Goal: Transaction & Acquisition: Purchase product/service

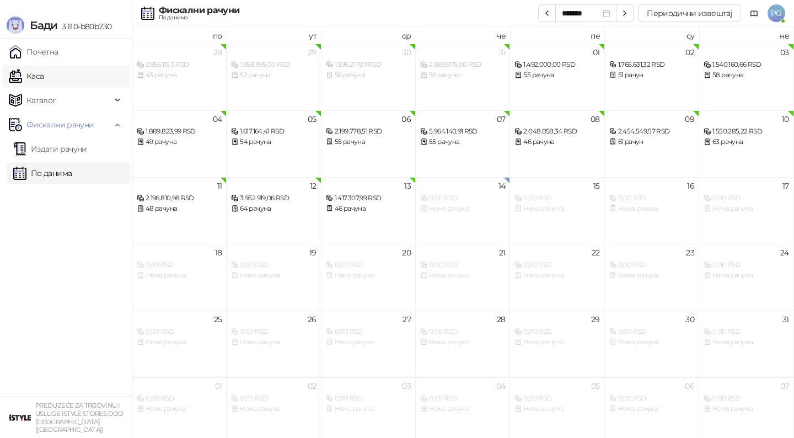
click at [44, 77] on link "Каса" at bounding box center [26, 76] width 35 height 22
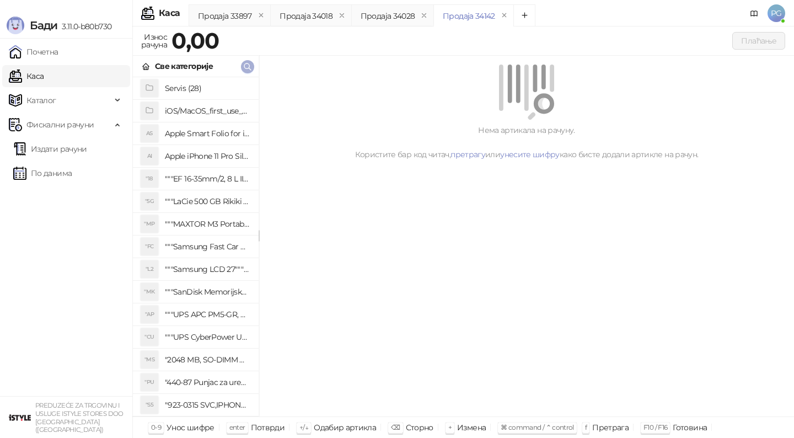
click at [249, 68] on icon "button" at bounding box center [247, 66] width 9 height 9
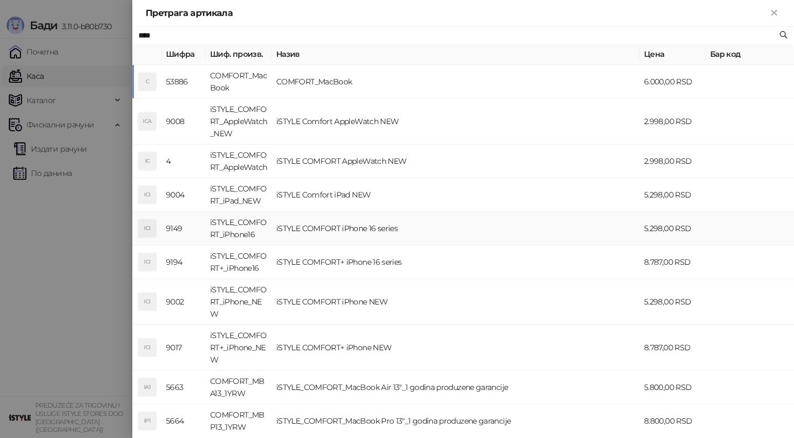
click at [330, 237] on td "iSTYLE COMFORT iPhone 16 series" at bounding box center [456, 229] width 368 height 34
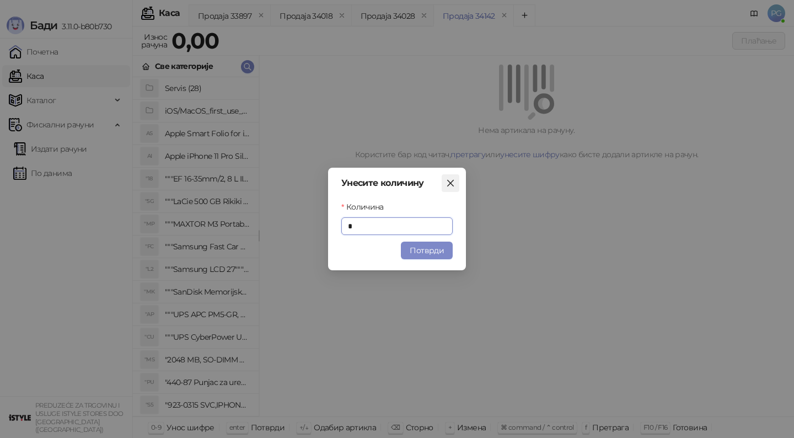
click at [446, 185] on icon "close" at bounding box center [450, 183] width 9 height 9
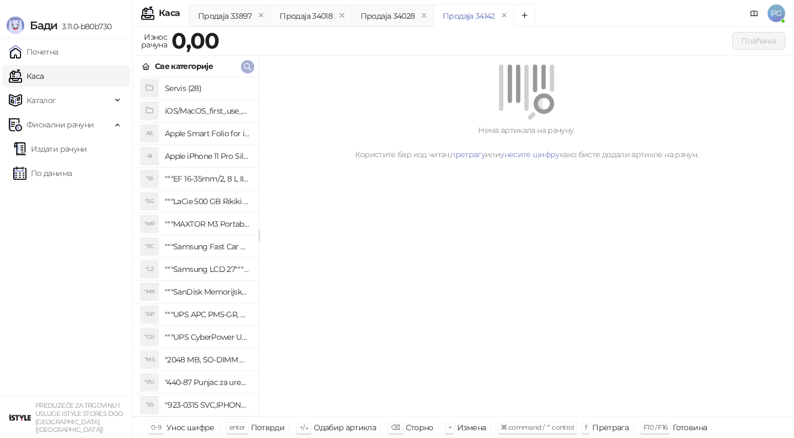
click at [246, 68] on icon "button" at bounding box center [247, 66] width 7 height 7
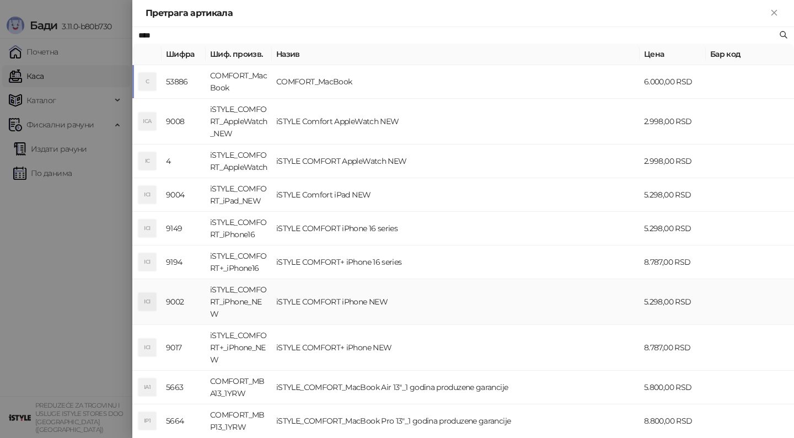
click at [352, 314] on td "iSTYLE COMFORT iPhone NEW" at bounding box center [456, 302] width 368 height 46
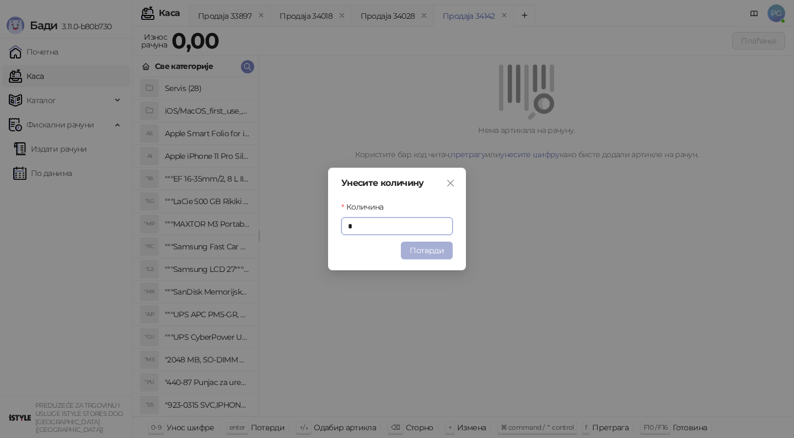
click at [430, 248] on button "Потврди" at bounding box center [427, 251] width 52 height 18
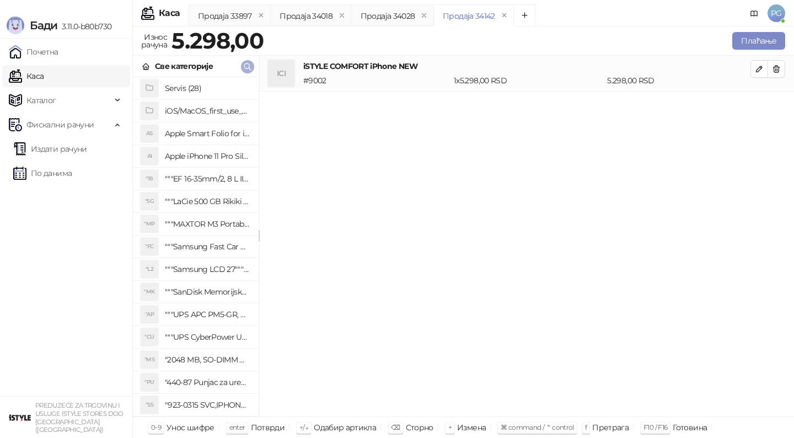
click at [249, 68] on icon "button" at bounding box center [247, 66] width 7 height 7
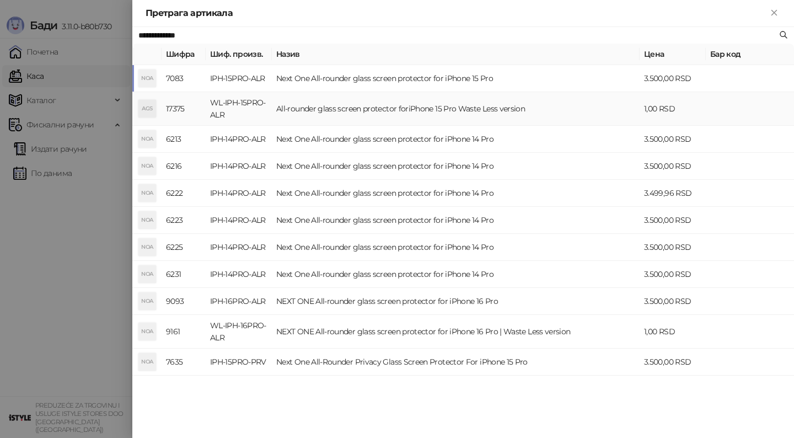
type input "**********"
click at [270, 110] on td "WL-IPH-15PRO-ALR" at bounding box center [239, 109] width 66 height 34
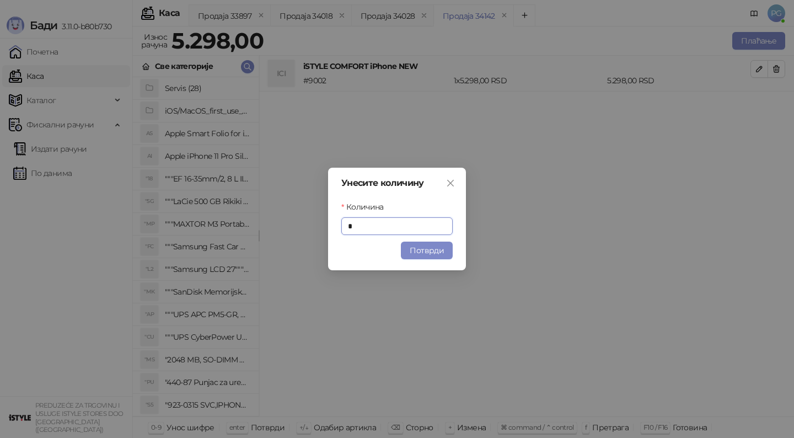
click at [421, 250] on button "Потврди" at bounding box center [427, 251] width 52 height 18
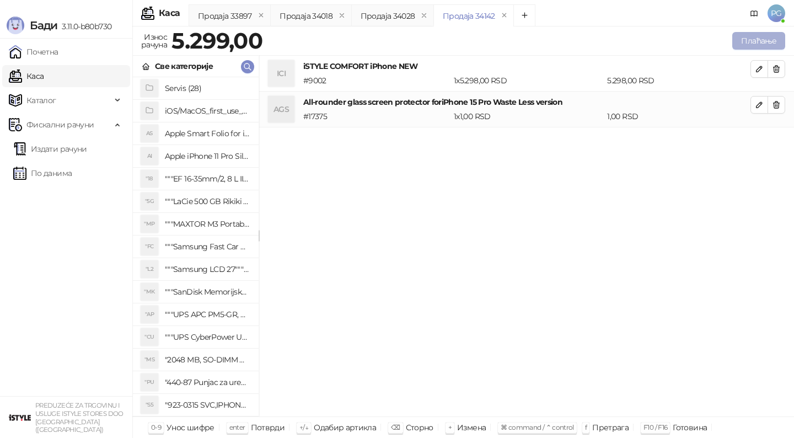
click at [751, 41] on button "Плаћање" at bounding box center [759, 41] width 53 height 18
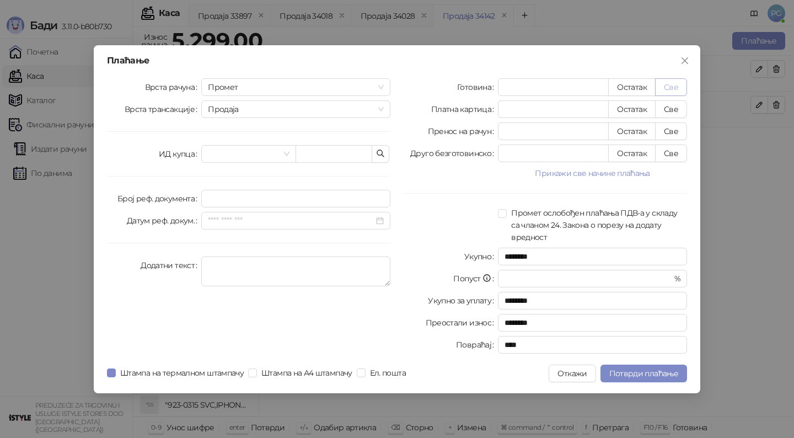
click at [670, 90] on button "Све" at bounding box center [671, 87] width 32 height 18
type input "****"
click at [640, 372] on span "Потврди плаћање" at bounding box center [644, 374] width 69 height 10
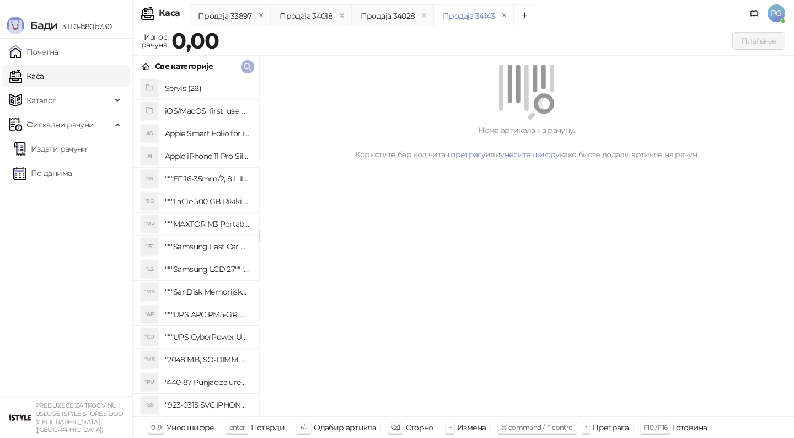
click at [247, 64] on icon "button" at bounding box center [247, 66] width 9 height 9
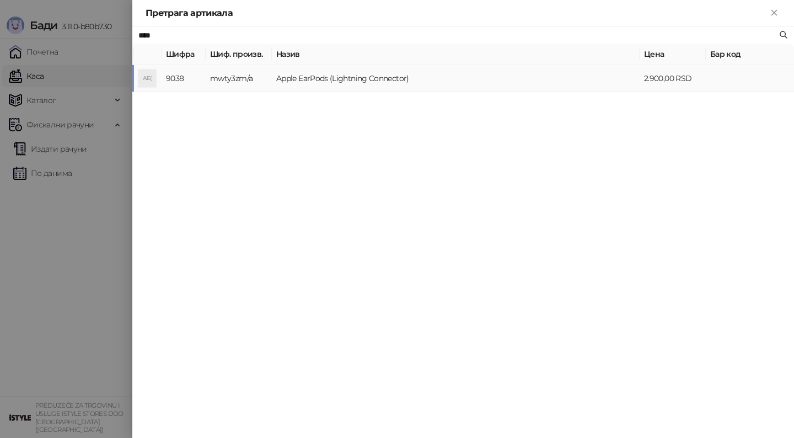
type input "****"
click at [264, 80] on td "mwty3zm/a" at bounding box center [239, 78] width 66 height 27
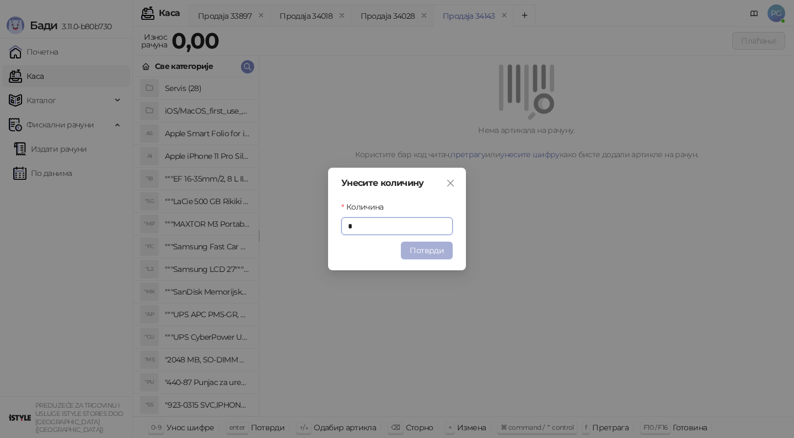
click at [421, 243] on button "Потврди" at bounding box center [427, 251] width 52 height 18
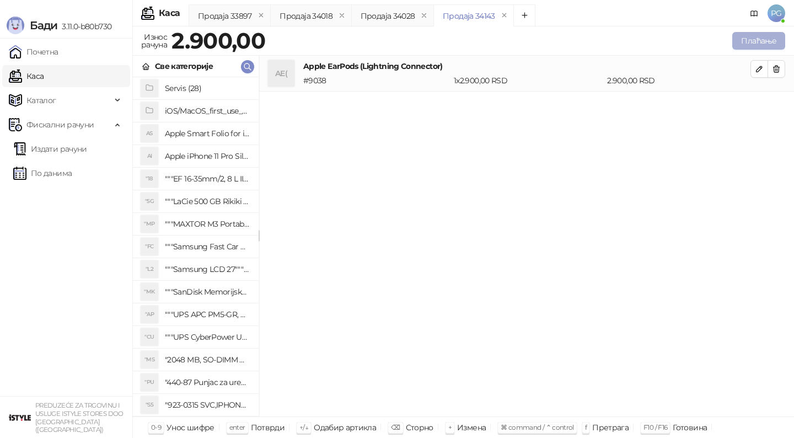
click at [748, 35] on button "Плаћање" at bounding box center [759, 41] width 53 height 18
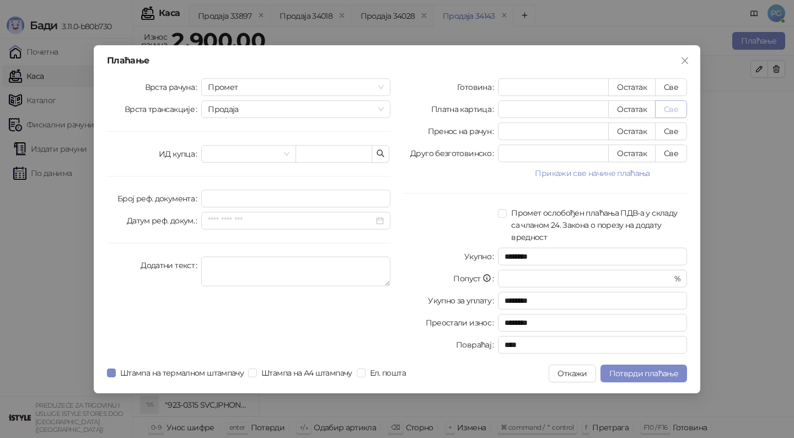
click at [681, 105] on button "Све" at bounding box center [671, 109] width 32 height 18
type input "****"
click at [658, 373] on span "Потврди плаћање" at bounding box center [644, 374] width 69 height 10
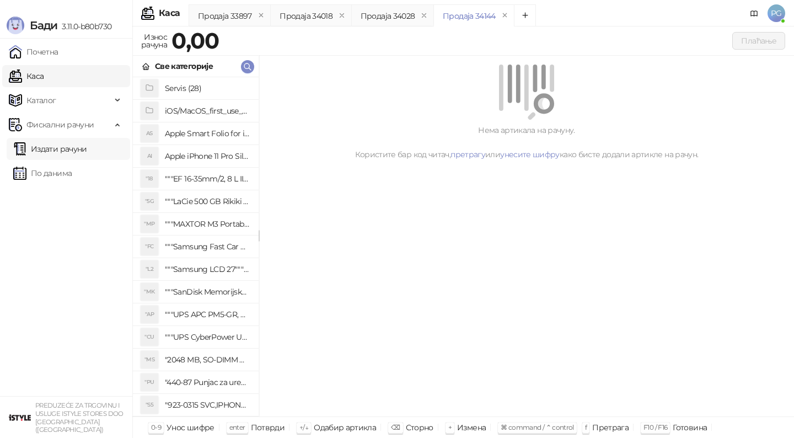
click at [62, 151] on link "Издати рачуни" at bounding box center [50, 149] width 74 height 22
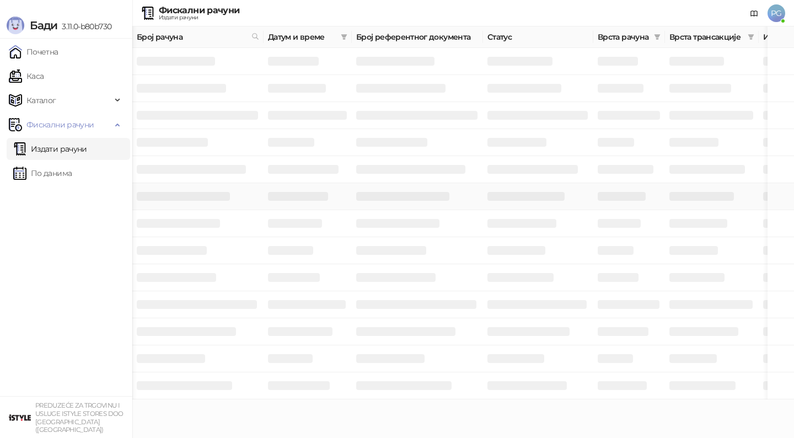
scroll to position [0, 331]
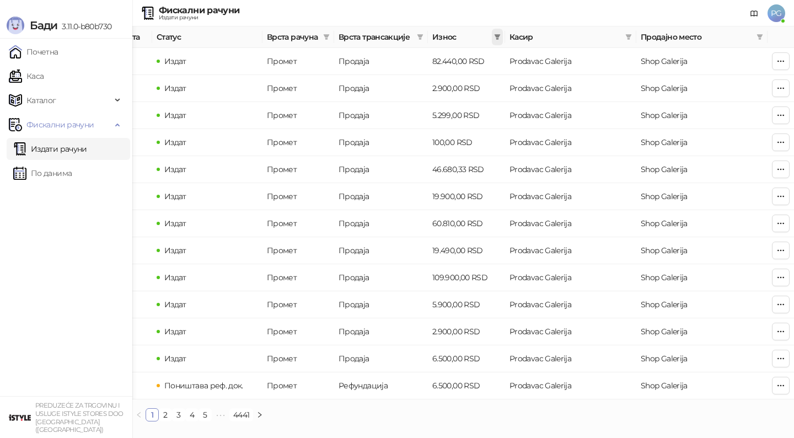
click at [499, 40] on icon "filter" at bounding box center [497, 37] width 7 height 7
type input "****"
click at [463, 63] on input at bounding box center [459, 58] width 77 height 12
type input "****"
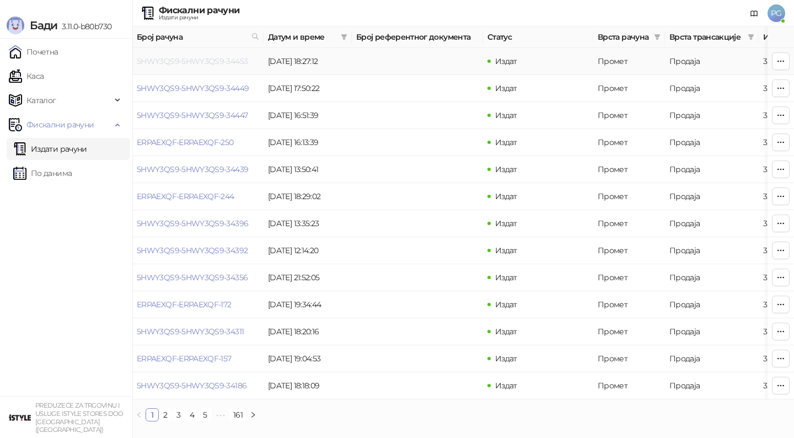
click at [171, 62] on link "5HWY3QS9-5HWY3QS9-34453" at bounding box center [192, 61] width 111 height 10
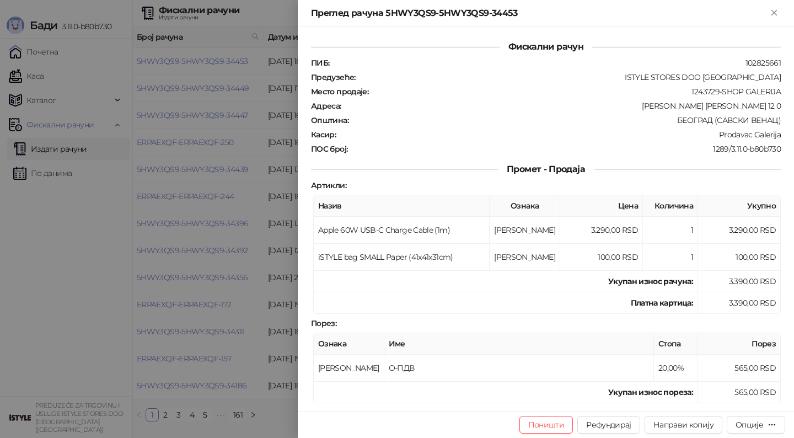
click at [245, 94] on div at bounding box center [397, 219] width 794 height 438
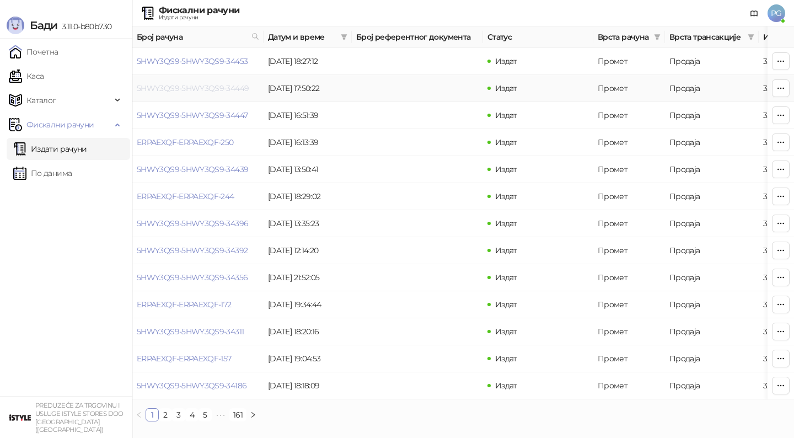
click at [212, 91] on link "5HWY3QS9-5HWY3QS9-34449" at bounding box center [193, 88] width 112 height 10
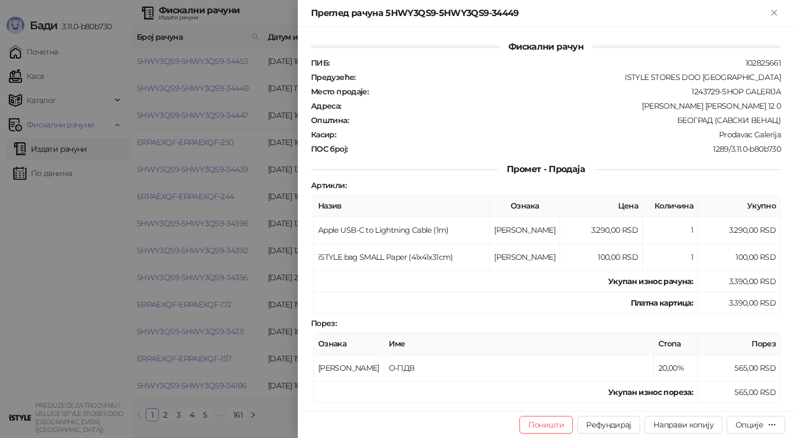
click at [229, 141] on div at bounding box center [397, 219] width 794 height 438
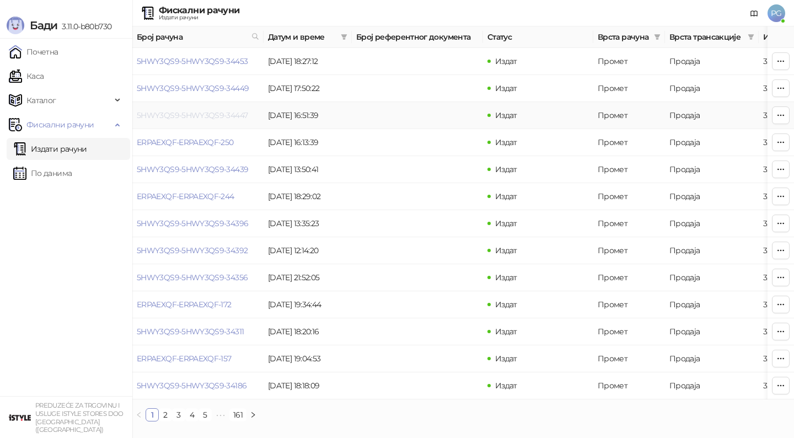
click at [199, 117] on link "5HWY3QS9-5HWY3QS9-34447" at bounding box center [192, 115] width 111 height 10
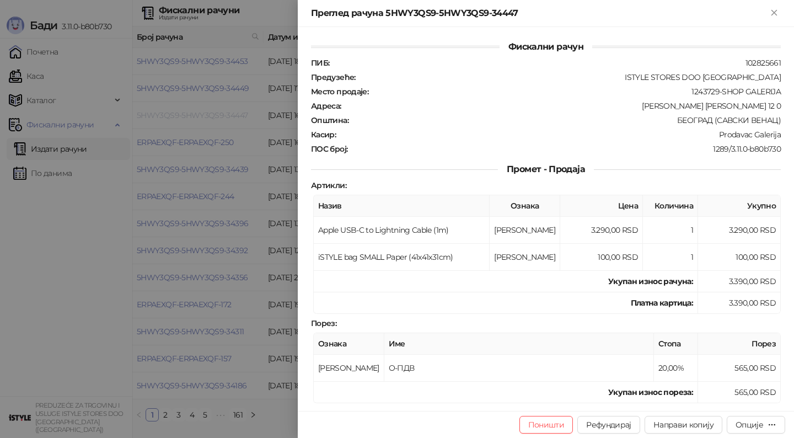
click at [199, 118] on div at bounding box center [397, 219] width 794 height 438
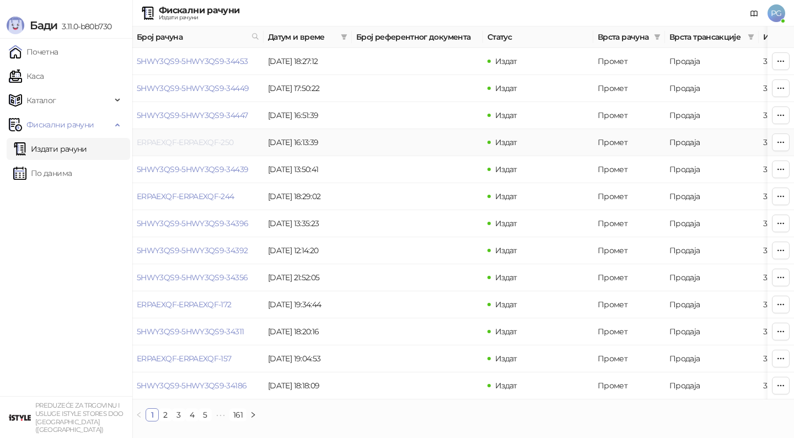
click at [189, 145] on link "ERPAEXQF-ERPAEXQF-250" at bounding box center [185, 142] width 97 height 10
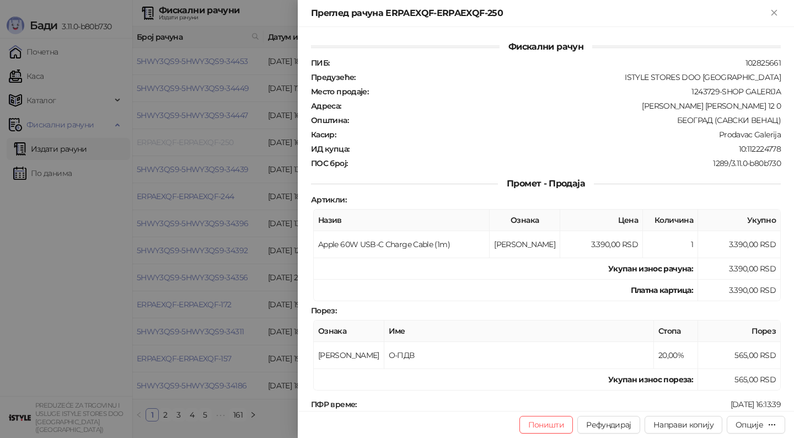
click at [189, 145] on div at bounding box center [397, 219] width 794 height 438
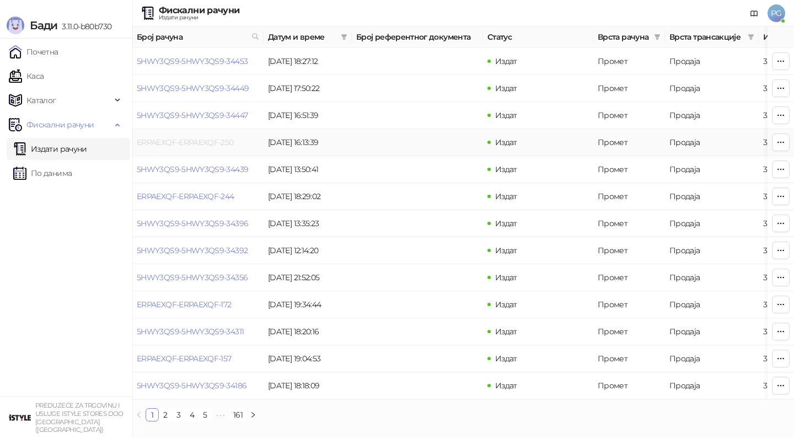
click at [184, 142] on link "ERPAEXQF-ERPAEXQF-250" at bounding box center [185, 142] width 97 height 10
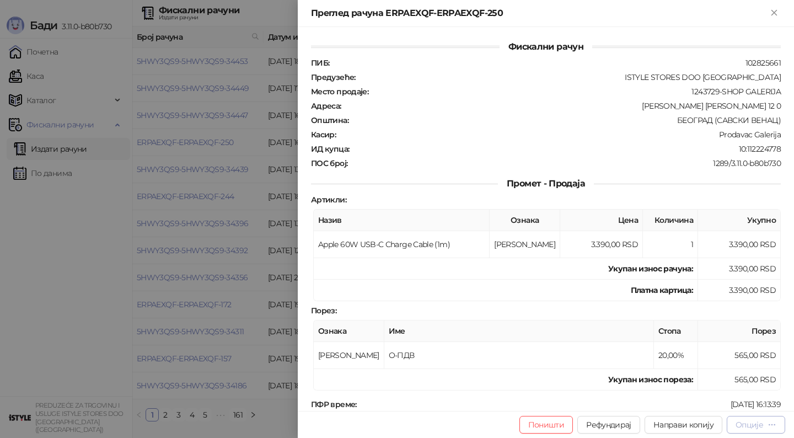
click at [756, 430] on button "Опције" at bounding box center [756, 425] width 58 height 18
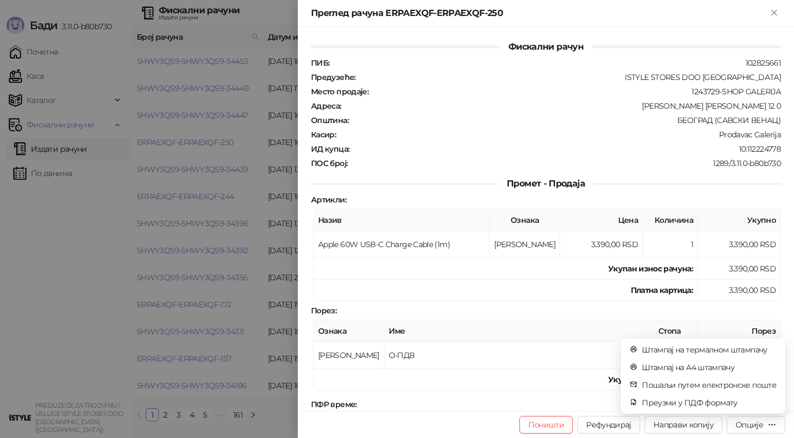
click at [145, 228] on div at bounding box center [397, 219] width 794 height 438
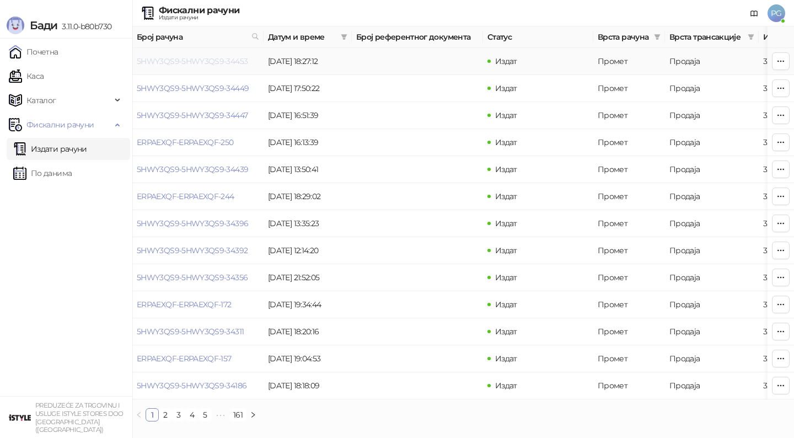
click at [202, 61] on link "5HWY3QS9-5HWY3QS9-34453" at bounding box center [192, 61] width 111 height 10
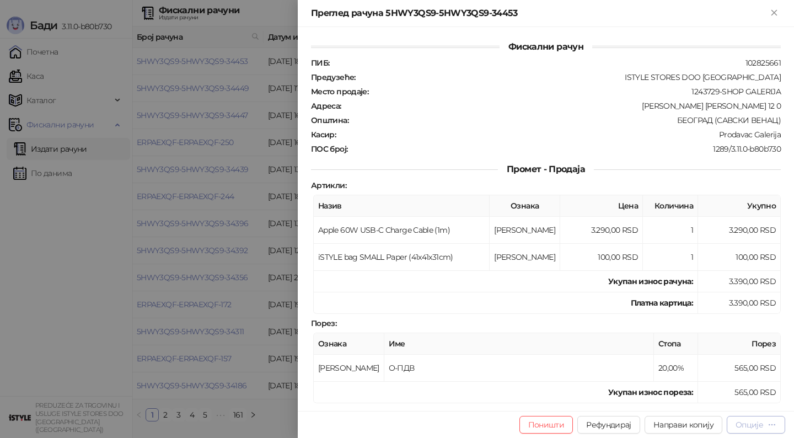
click at [750, 424] on div "Опције" at bounding box center [750, 425] width 28 height 10
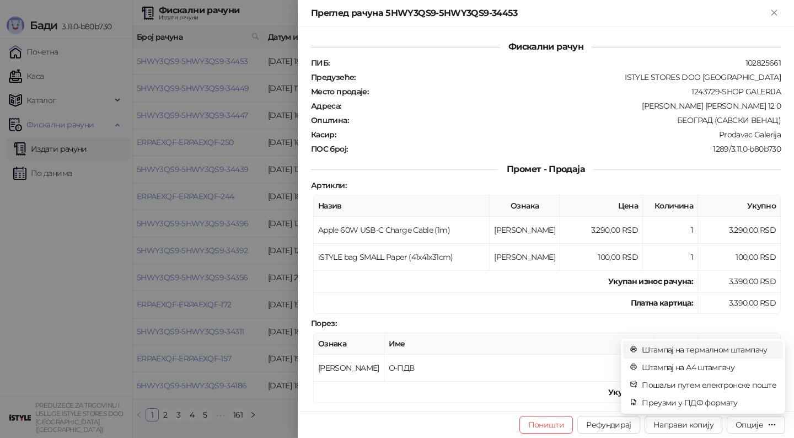
click at [695, 350] on span "Штампај на термалном штампачу" at bounding box center [709, 350] width 135 height 12
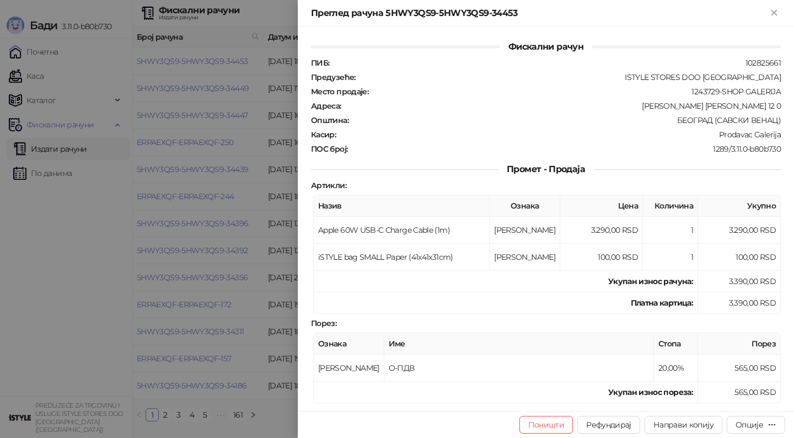
click at [233, 123] on div at bounding box center [397, 219] width 794 height 438
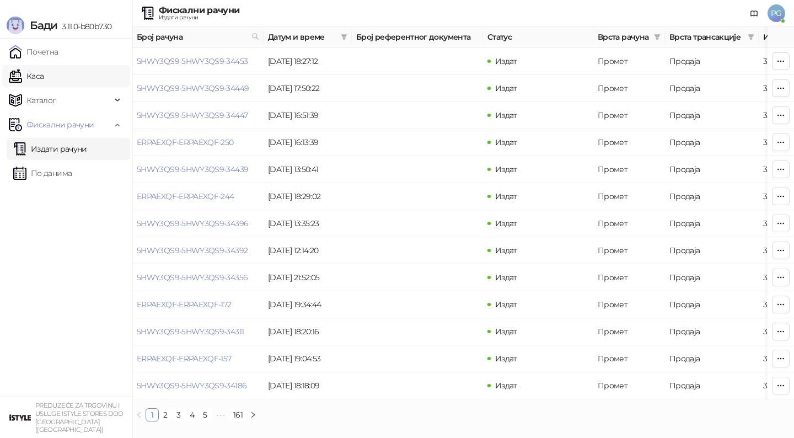
click at [44, 76] on link "Каса" at bounding box center [26, 76] width 35 height 22
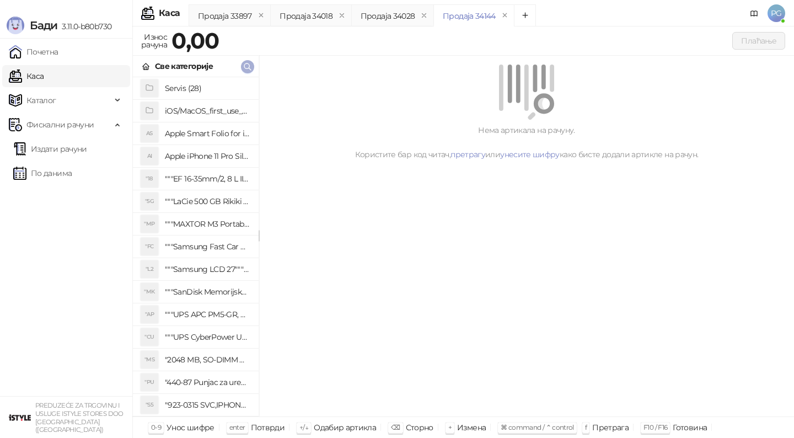
click at [244, 64] on icon "button" at bounding box center [247, 66] width 9 height 9
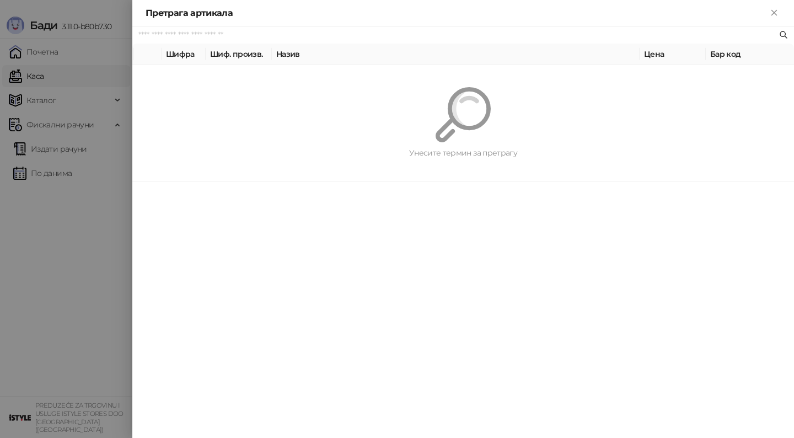
paste input "**********"
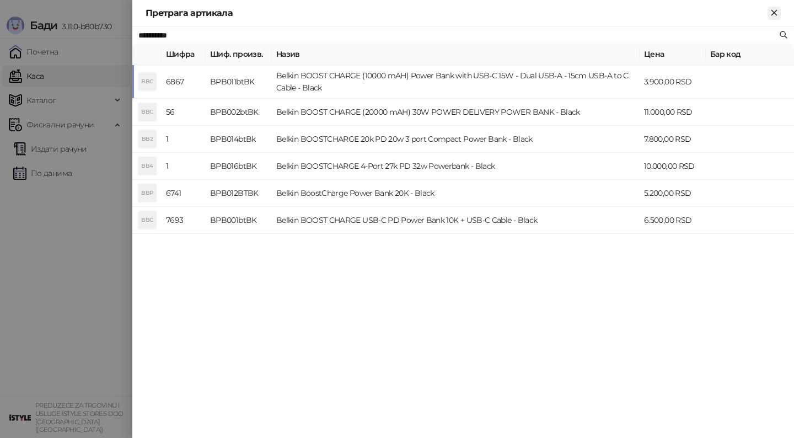
type input "**********"
click at [775, 14] on icon "Close" at bounding box center [775, 13] width 10 height 10
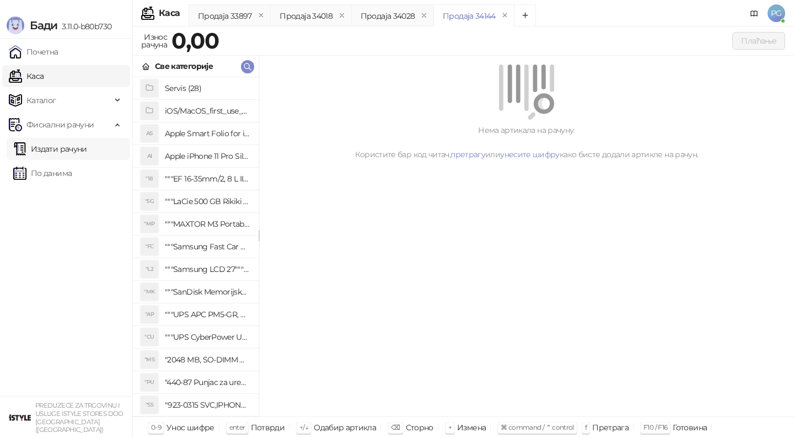
click at [64, 148] on link "Издати рачуни" at bounding box center [50, 149] width 74 height 22
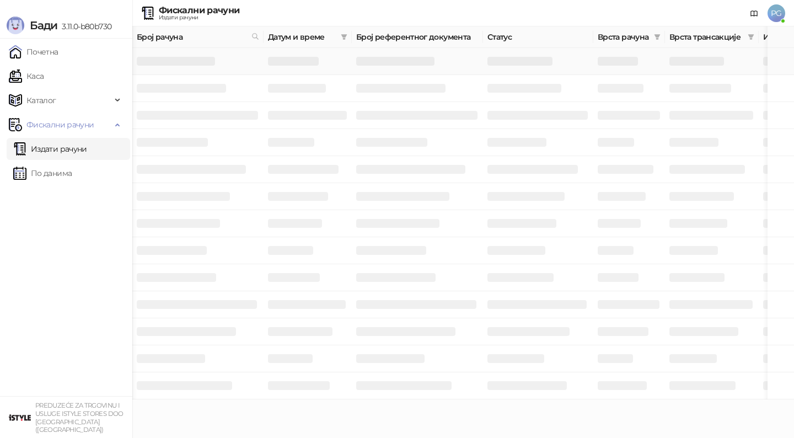
scroll to position [0, 331]
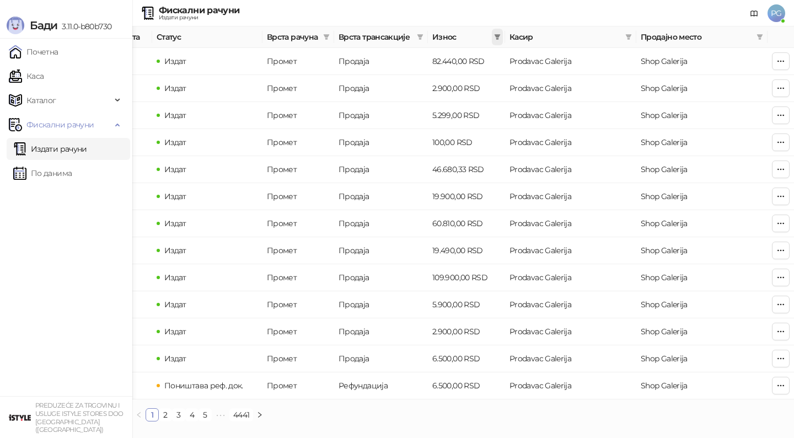
click at [497, 36] on icon "filter" at bounding box center [498, 37] width 6 height 6
type input "*****"
click at [421, 55] on input at bounding box center [459, 58] width 77 height 12
type input "*****"
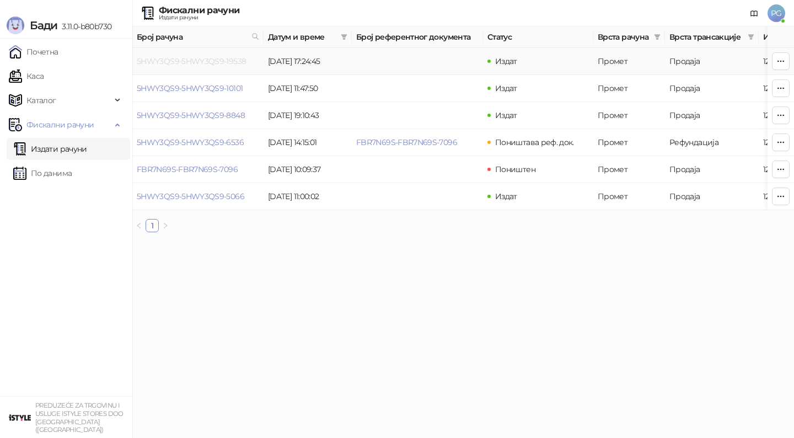
click at [216, 60] on link "5HWY3QS9-5HWY3QS9-19538" at bounding box center [191, 61] width 109 height 10
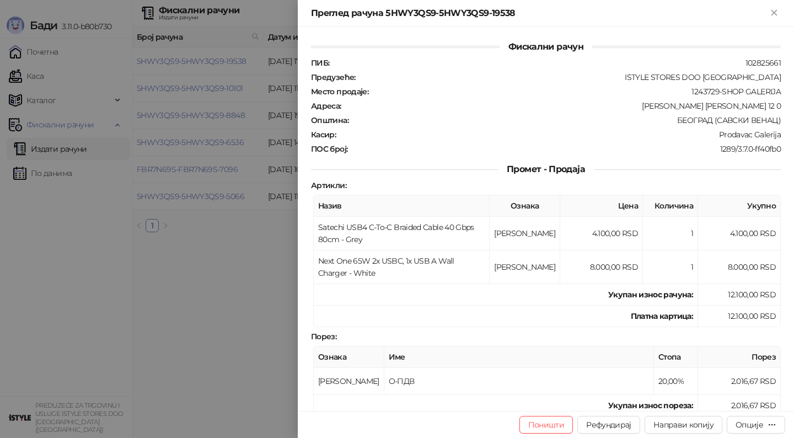
click at [247, 182] on div at bounding box center [397, 219] width 794 height 438
